Goal: Communication & Community: Answer question/provide support

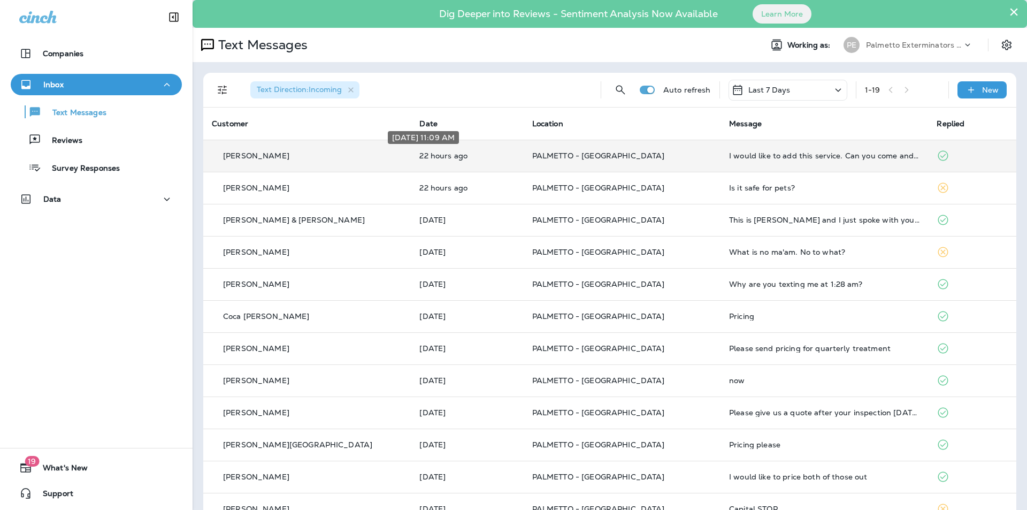
click at [454, 155] on p "22 hours ago" at bounding box center [466, 155] width 95 height 9
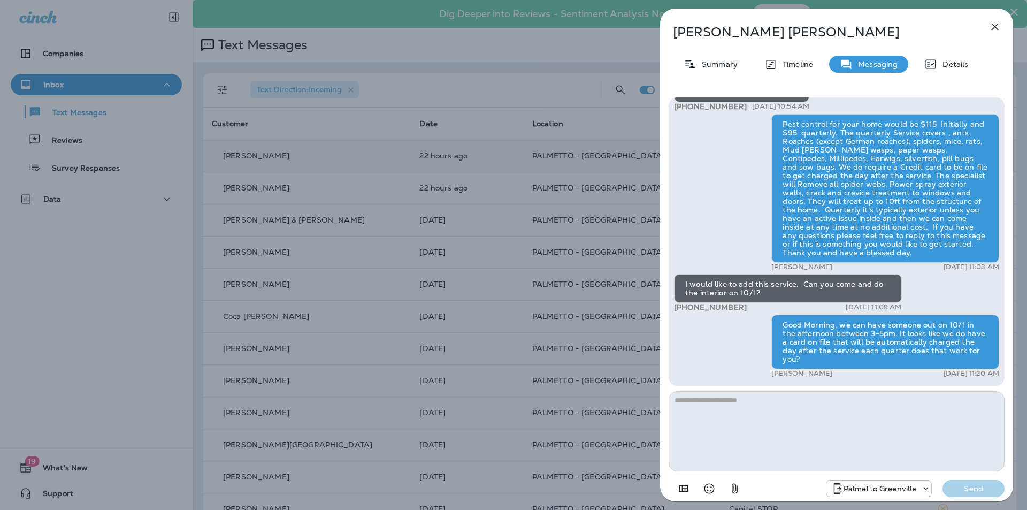
click at [989, 28] on icon "button" at bounding box center [994, 26] width 13 height 13
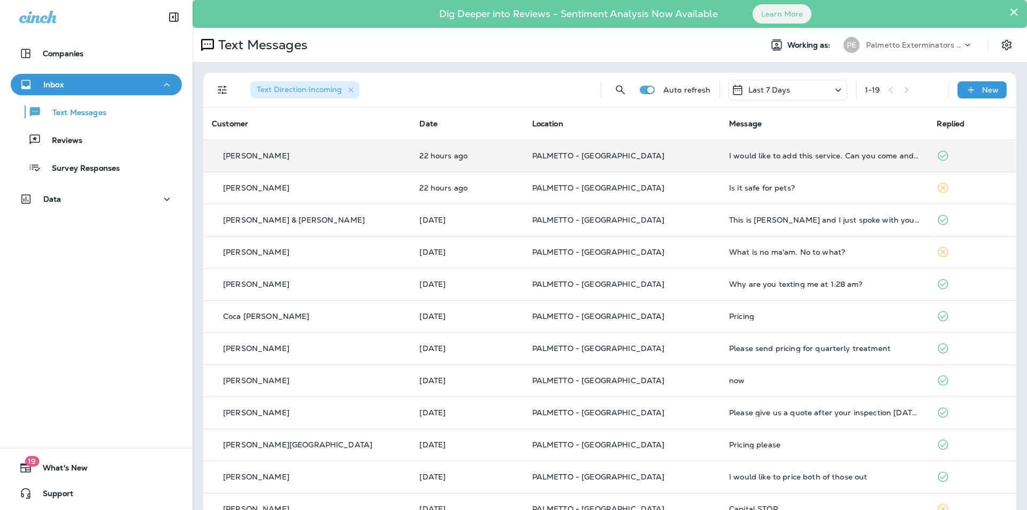
click at [748, 189] on div "Is it safe for pets?" at bounding box center [824, 187] width 190 height 9
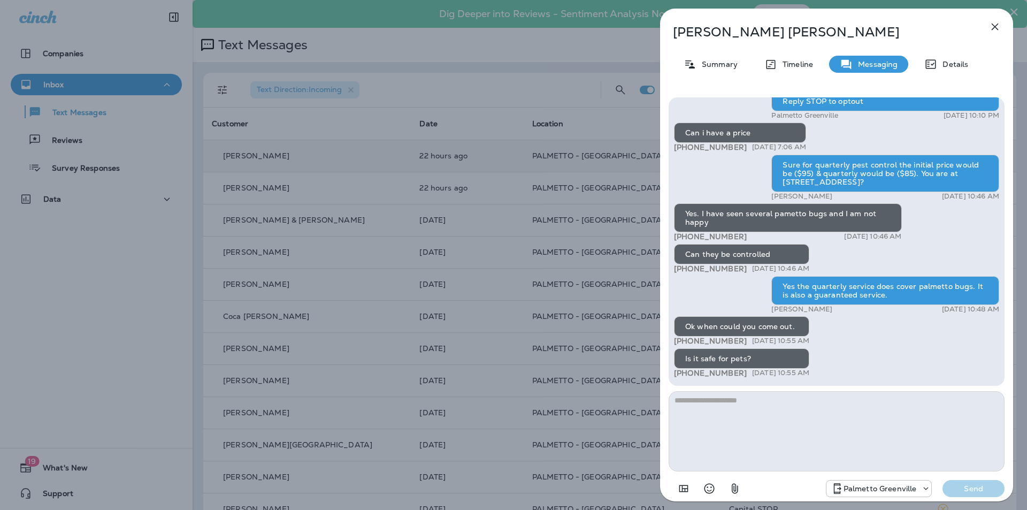
click at [995, 23] on icon "button" at bounding box center [994, 26] width 13 height 13
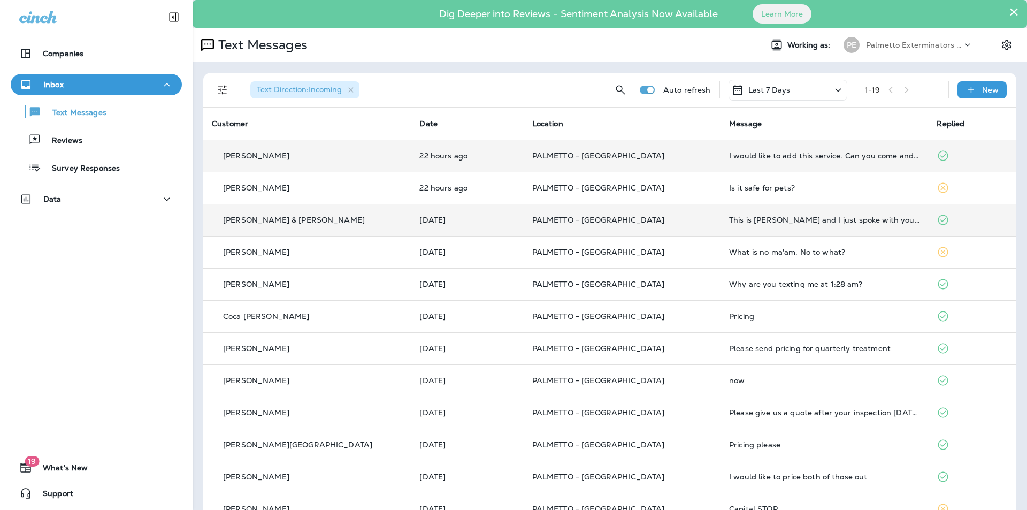
click at [800, 222] on div "This is [PERSON_NAME] and I just spoke with you on the phone regarding this. Pl…" at bounding box center [824, 220] width 190 height 9
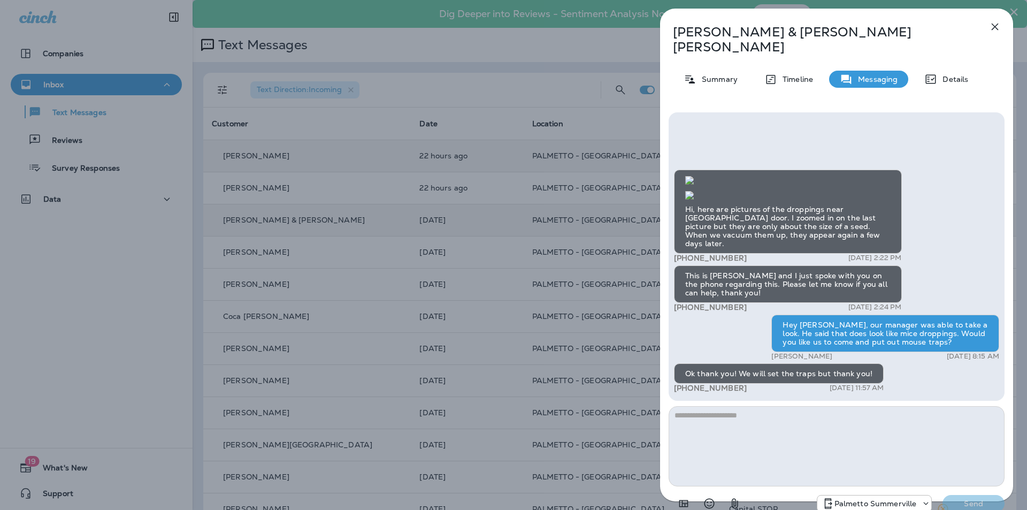
click at [740, 406] on textarea at bounding box center [836, 446] width 336 height 80
click at [898, 406] on textarea "**********" at bounding box center [836, 446] width 336 height 80
type textarea "**********"
click at [970, 495] on button "Send" at bounding box center [973, 503] width 62 height 17
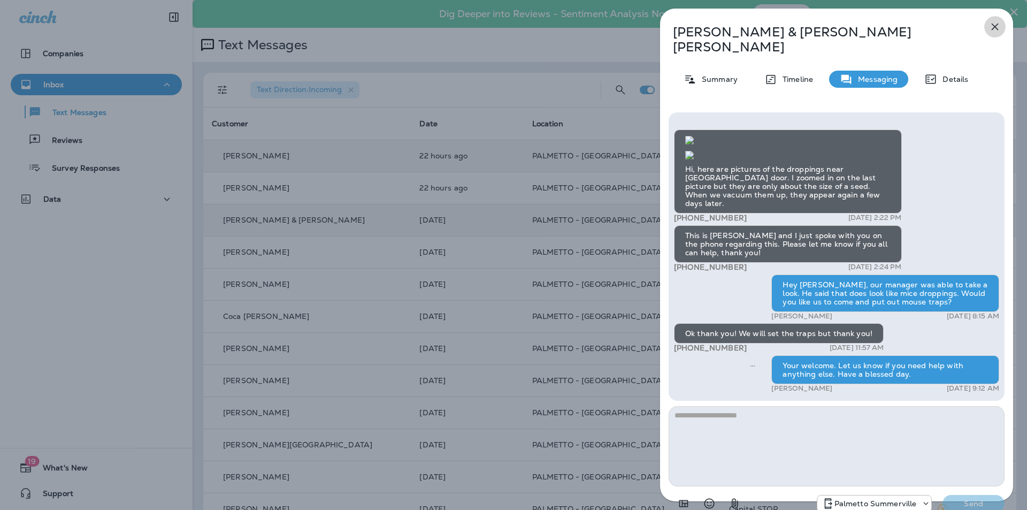
click at [997, 27] on icon "button" at bounding box center [994, 26] width 13 height 13
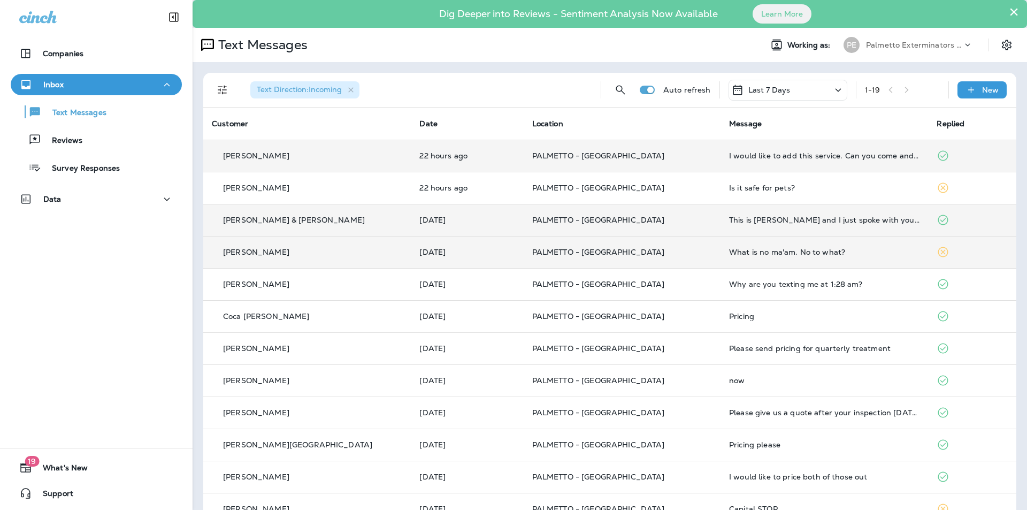
click at [781, 257] on td "What is no ma'am. No to what?" at bounding box center [824, 252] width 208 height 32
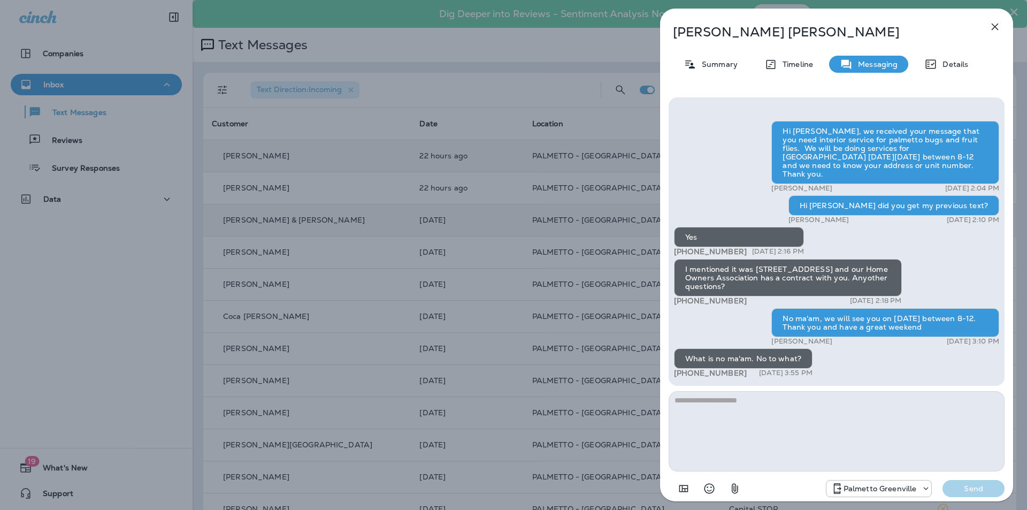
click at [1002, 28] on button "button" at bounding box center [994, 26] width 21 height 21
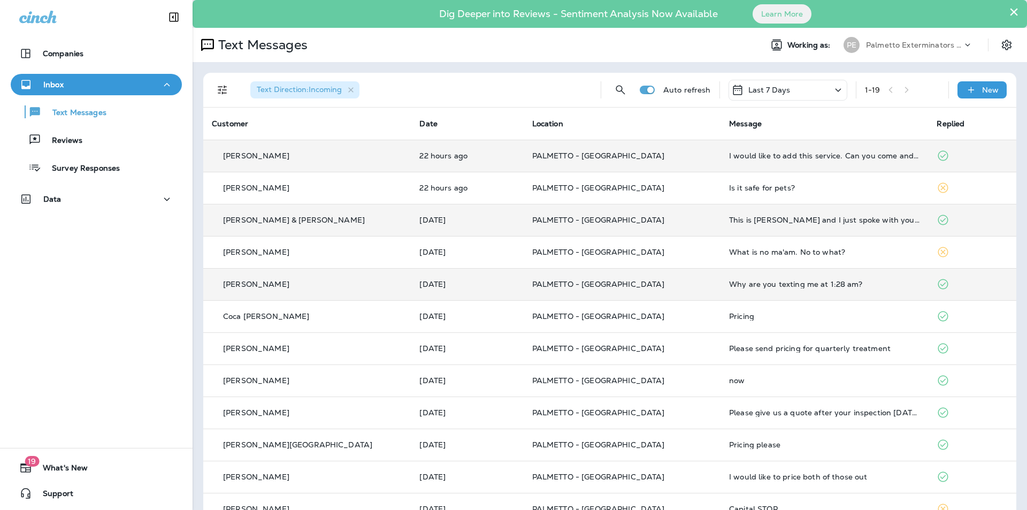
click at [764, 296] on td "Why are you texting me at 1:28 am?" at bounding box center [824, 284] width 208 height 32
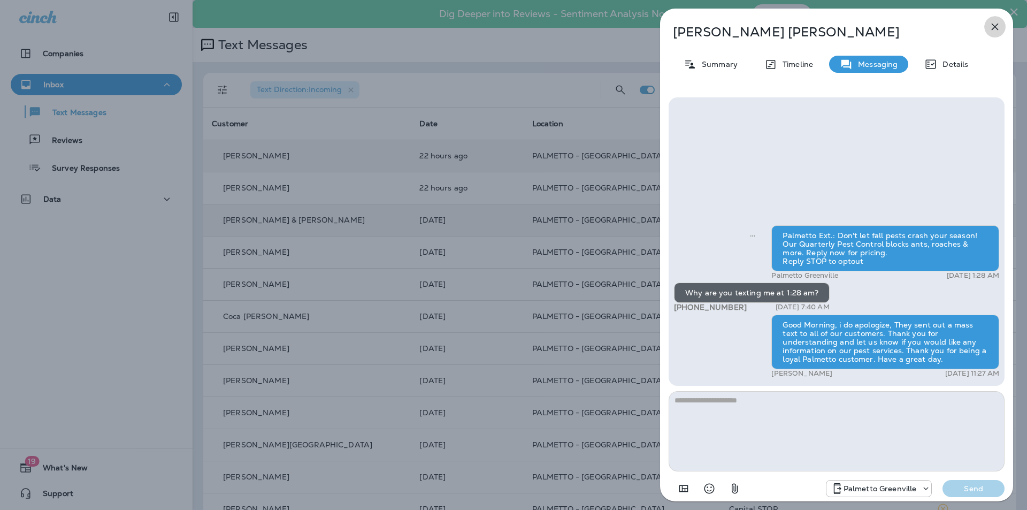
click at [992, 30] on icon "button" at bounding box center [995, 27] width 7 height 7
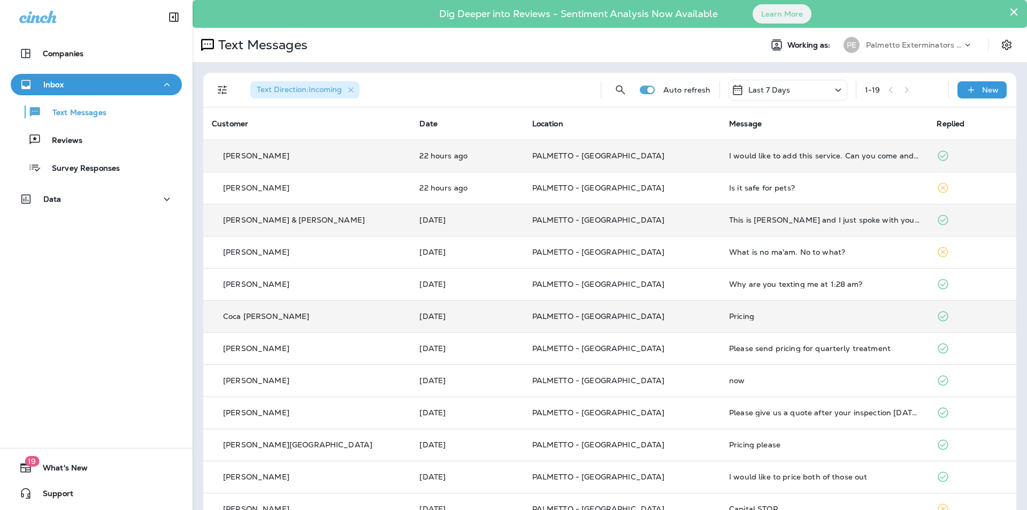
click at [732, 319] on div "Pricing" at bounding box center [824, 316] width 190 height 9
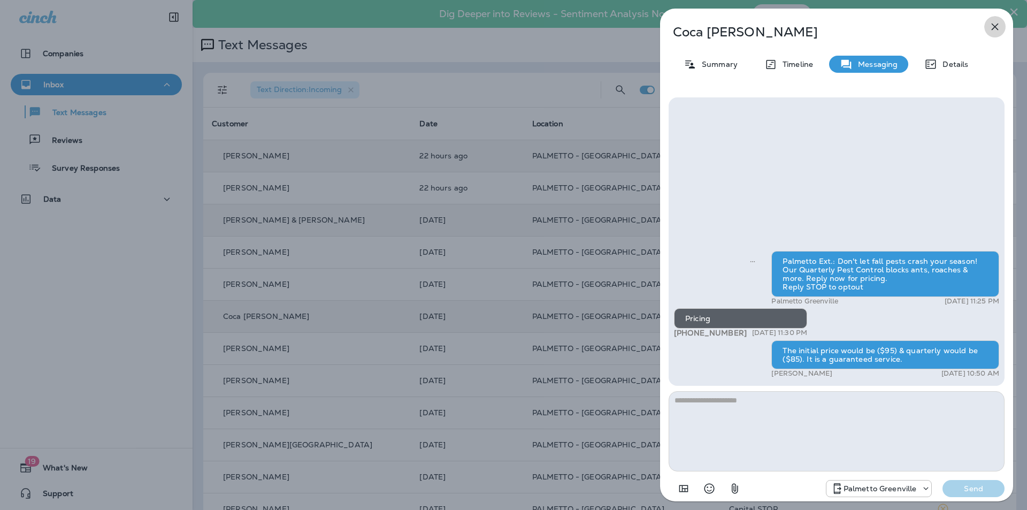
click at [1000, 28] on icon "button" at bounding box center [994, 26] width 13 height 13
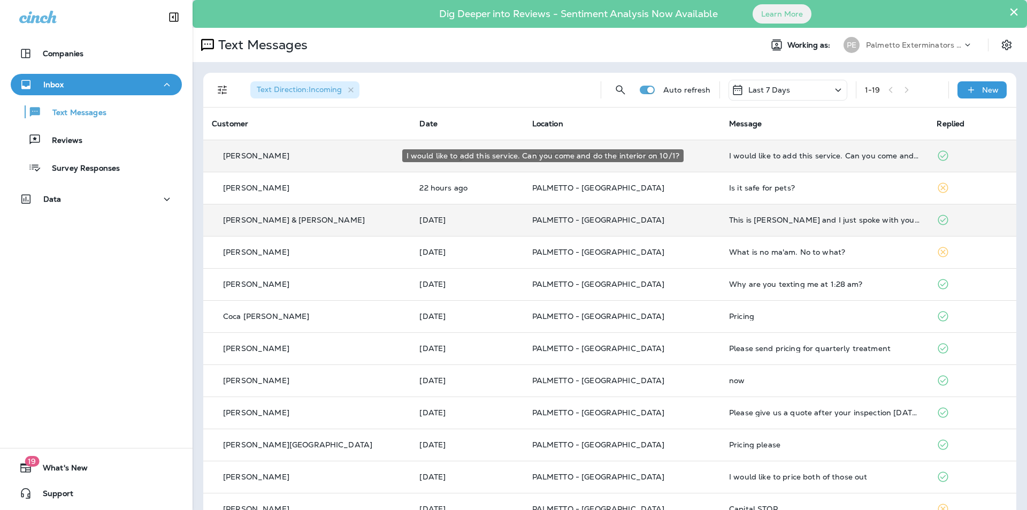
click at [772, 157] on div "I would like to add this service. Can you come and do the interior on 10/1?" at bounding box center [824, 155] width 190 height 9
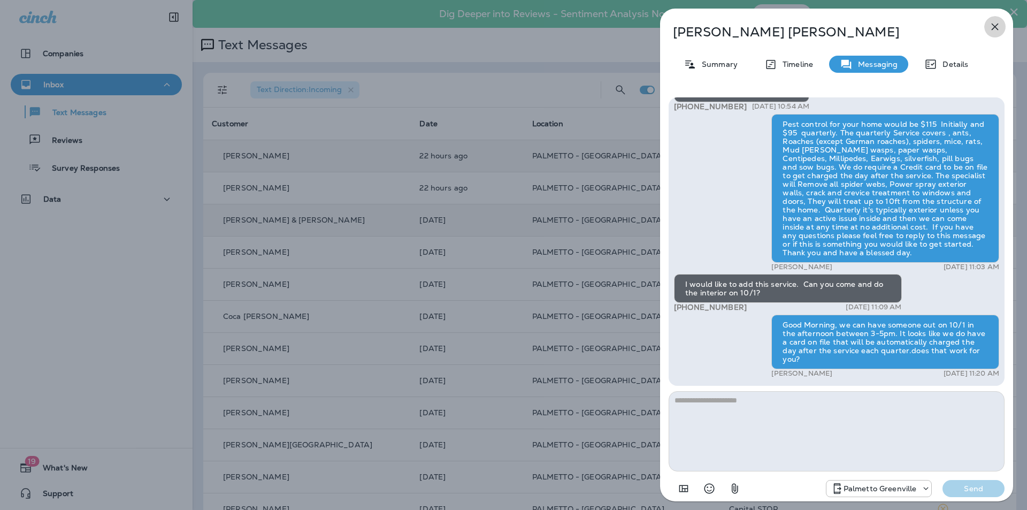
click at [997, 29] on icon "button" at bounding box center [995, 27] width 7 height 7
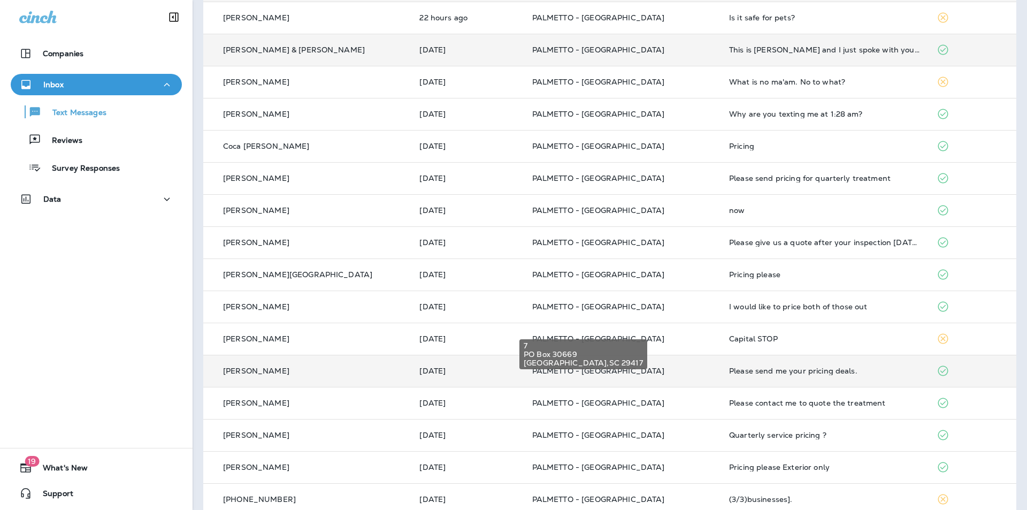
scroll to position [214, 0]
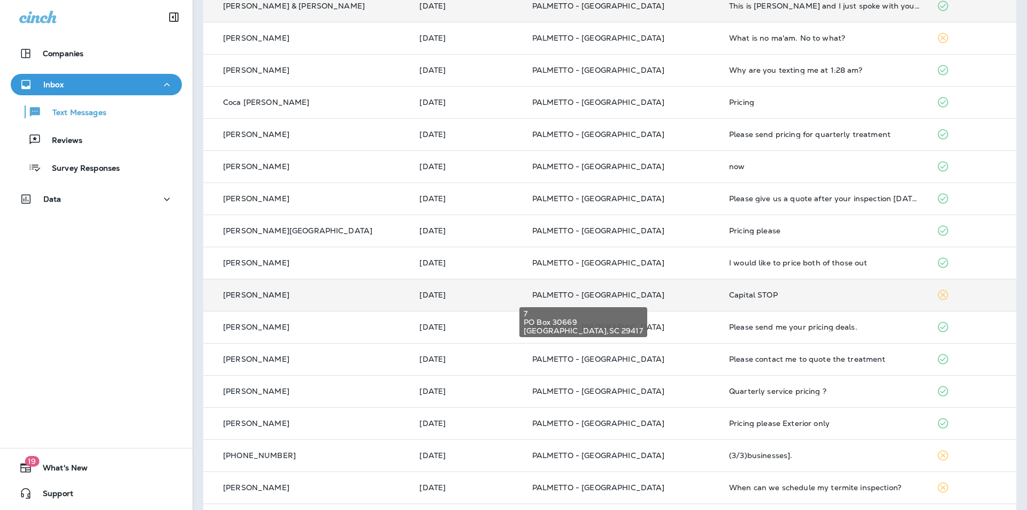
click at [609, 297] on span "PALMETTO - [GEOGRAPHIC_DATA]" at bounding box center [598, 295] width 133 height 10
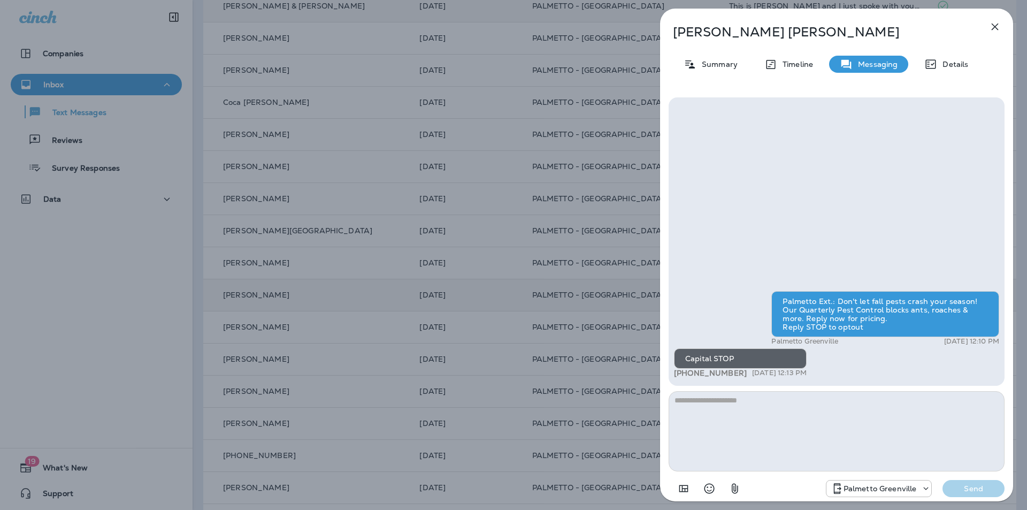
click at [1000, 25] on icon "button" at bounding box center [994, 26] width 13 height 13
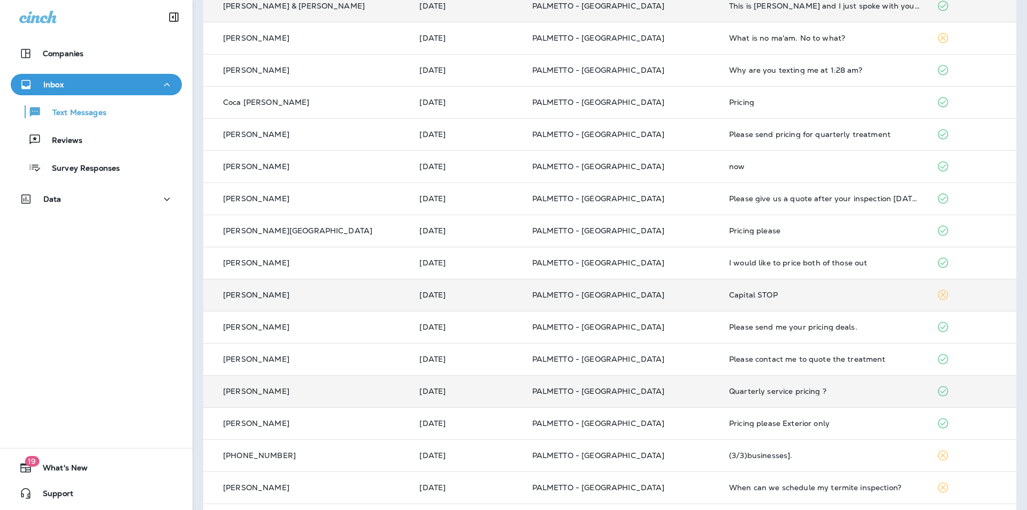
scroll to position [251, 0]
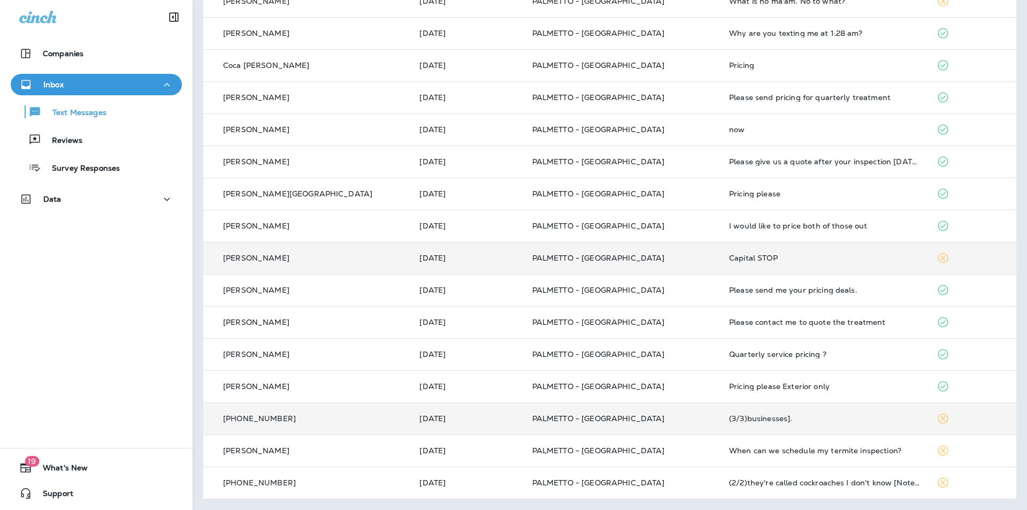
click at [729, 418] on div "(3/3)businesses]." at bounding box center [824, 418] width 190 height 9
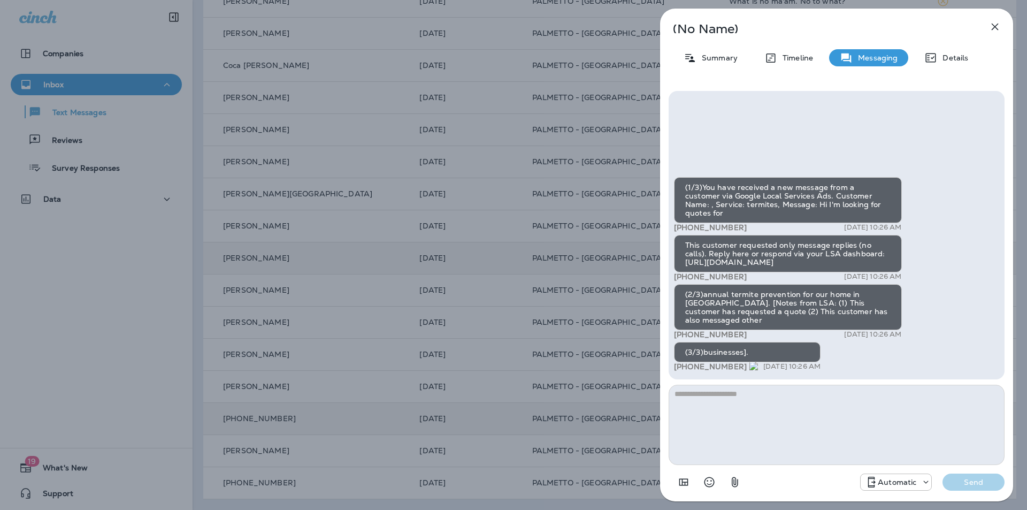
click at [996, 30] on icon "button" at bounding box center [994, 26] width 13 height 13
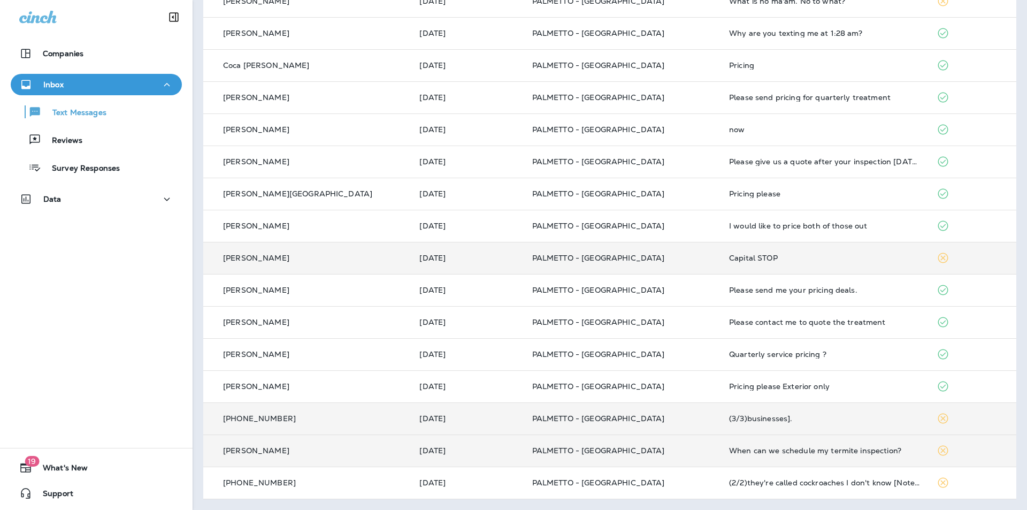
click at [754, 450] on div "When can we schedule my termite inspection?" at bounding box center [824, 450] width 190 height 9
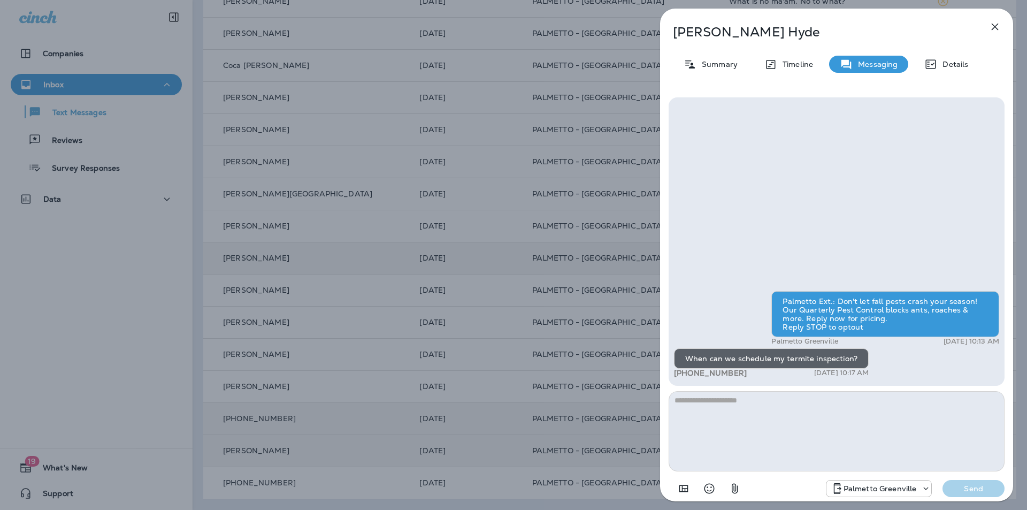
click at [744, 376] on div "+1 (864) 221-9235 [DATE] 10:17 AM" at bounding box center [771, 372] width 195 height 9
drag, startPoint x: 1006, startPoint y: 24, endPoint x: 999, endPoint y: 27, distance: 8.1
click at [1005, 24] on div "[PERSON_NAME] Summary Timeline Messaging Details Palmetto Ext.: Don't let fall …" at bounding box center [836, 258] width 353 height 499
click at [999, 27] on icon "button" at bounding box center [994, 26] width 13 height 13
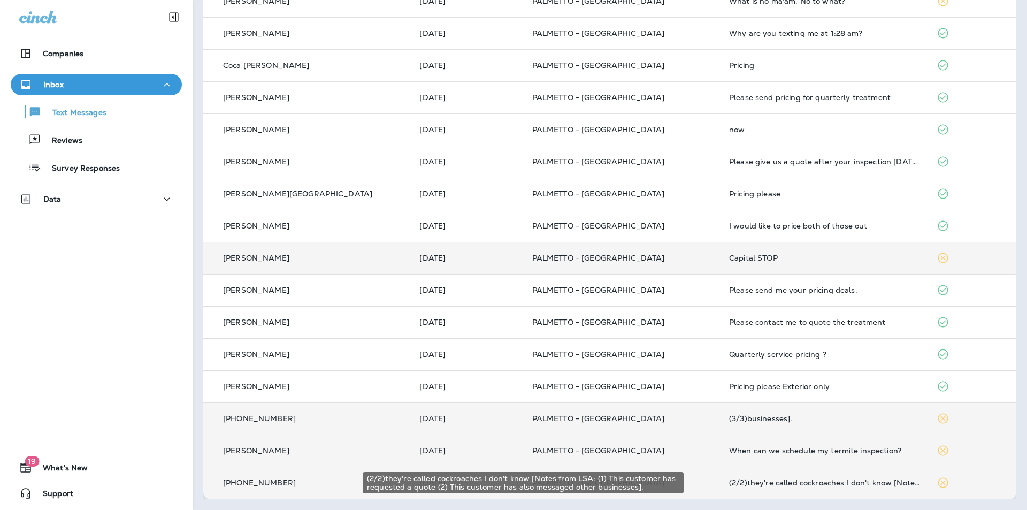
click at [729, 485] on div "(2/2)they're called cockroaches I don't know [Notes from LSA: (1) This customer…" at bounding box center [824, 482] width 190 height 9
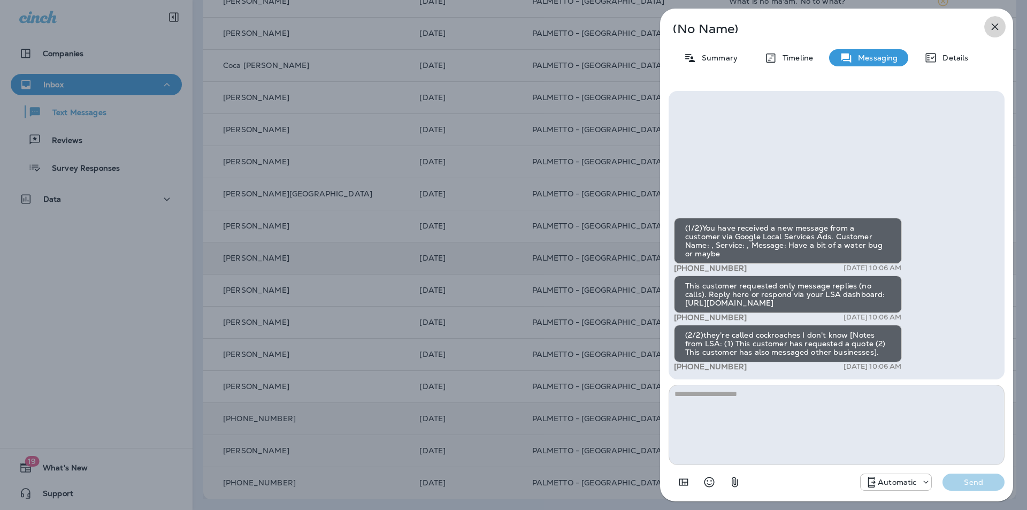
click at [995, 28] on icon "button" at bounding box center [994, 26] width 13 height 13
